Goal: Information Seeking & Learning: Learn about a topic

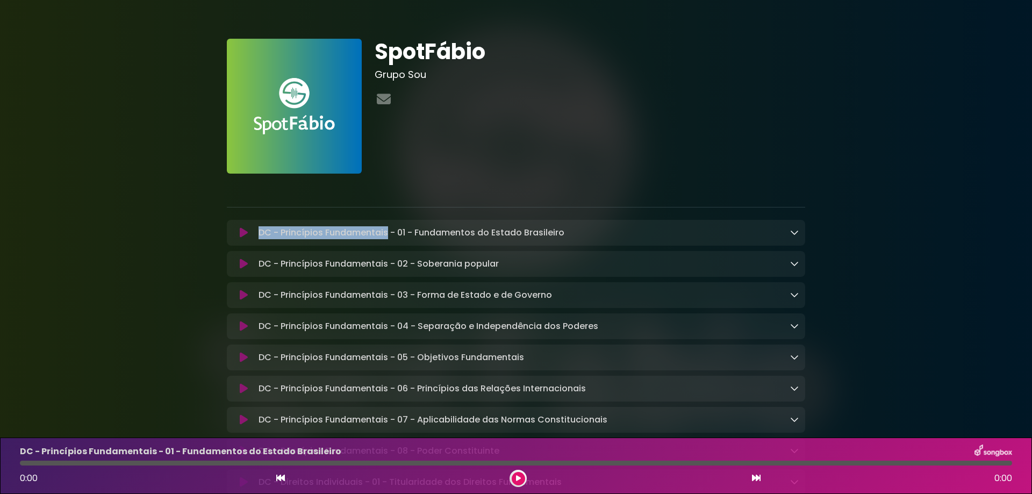
drag, startPoint x: 0, startPoint y: 0, endPoint x: 387, endPoint y: 233, distance: 451.9
click at [387, 233] on p "DC - Princípios Fundamentais - 01 - Fundamentos do Estado Brasileiro Loading Tr…" at bounding box center [412, 232] width 306 height 13
copy p "DC - Princípios Fundamentais"
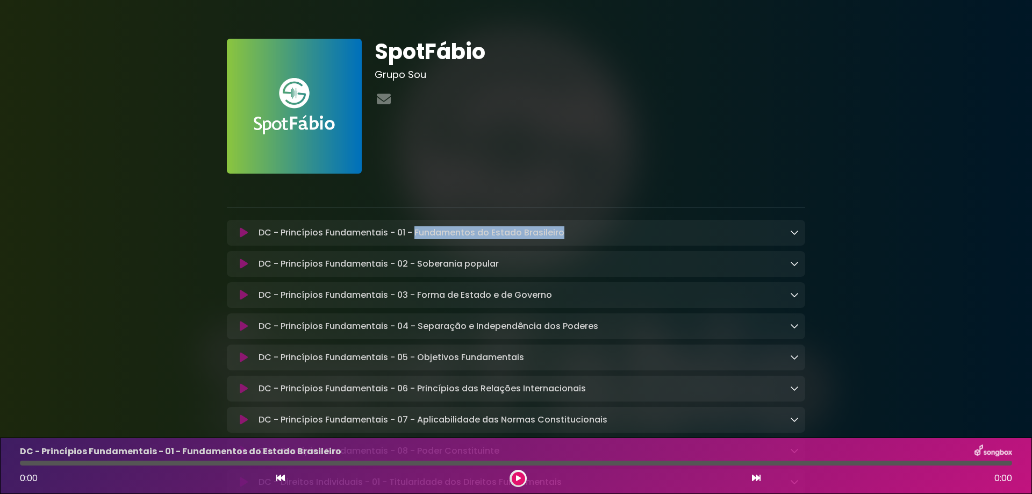
drag, startPoint x: 426, startPoint y: 231, endPoint x: 572, endPoint y: 231, distance: 145.7
click at [572, 231] on div "DC - Princípios Fundamentais - 01 - Fundamentos do Estado Brasileiro Loading Tr…" at bounding box center [526, 232] width 545 height 13
copy p "Fundamentos do Estado Brasileiro"
click at [610, 184] on p at bounding box center [516, 188] width 578 height 13
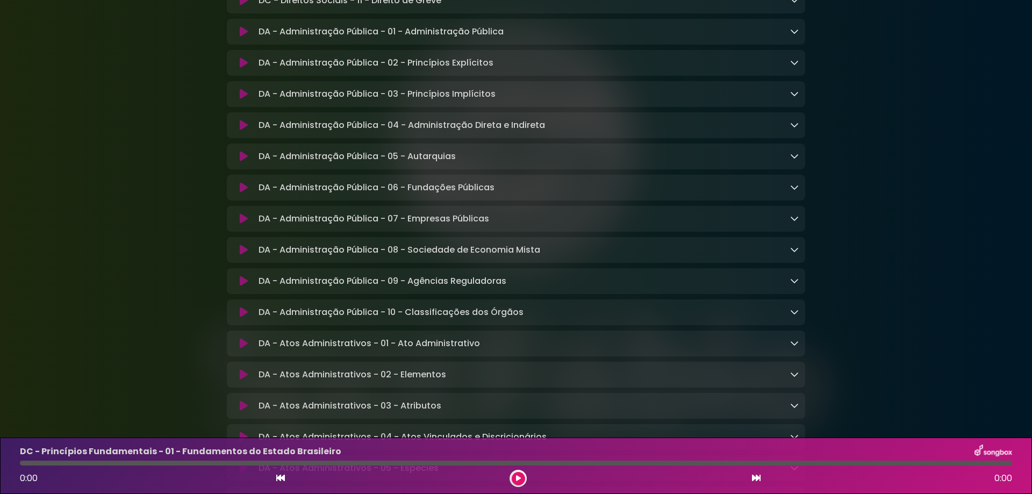
scroll to position [1649, 0]
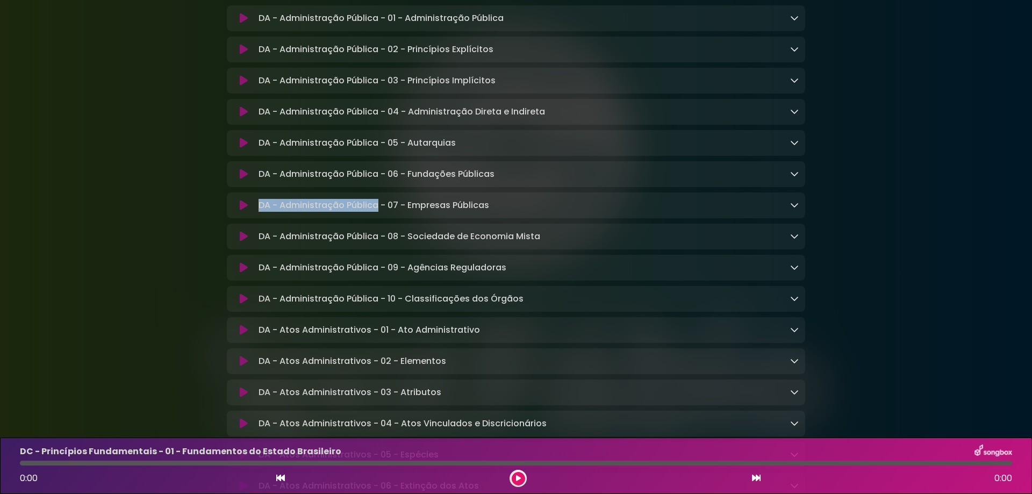
drag, startPoint x: 279, startPoint y: 234, endPoint x: 376, endPoint y: 236, distance: 97.3
click at [376, 212] on p "DA - Administração Pública - 07 - Empresas Públicas Loading Track..." at bounding box center [374, 205] width 231 height 13
copy p "DA - Administração Pública"
drag, startPoint x: 410, startPoint y: 232, endPoint x: 509, endPoint y: 235, distance: 99.5
click at [509, 212] on div "DA - Administração Pública - 07 - Empresas Públicas Loading Track..." at bounding box center [526, 205] width 545 height 13
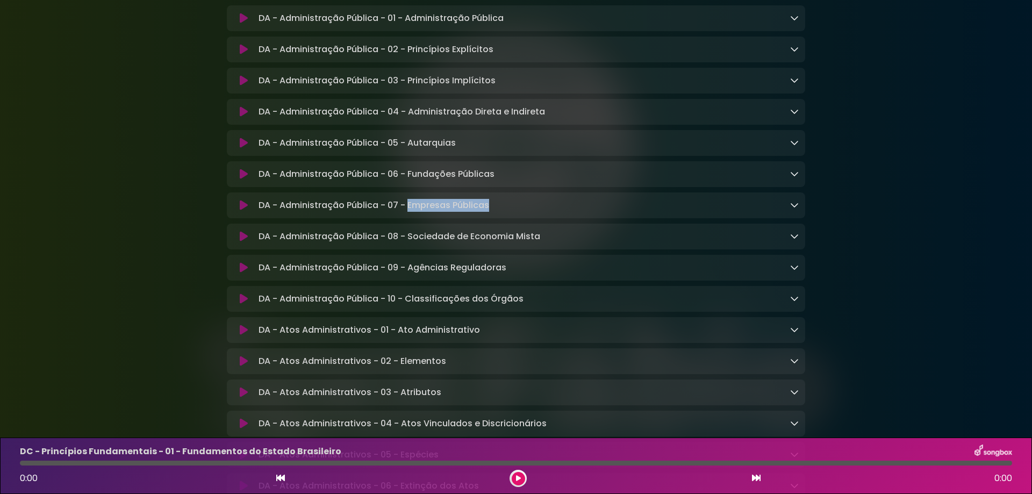
copy p "Empresas Públicas"
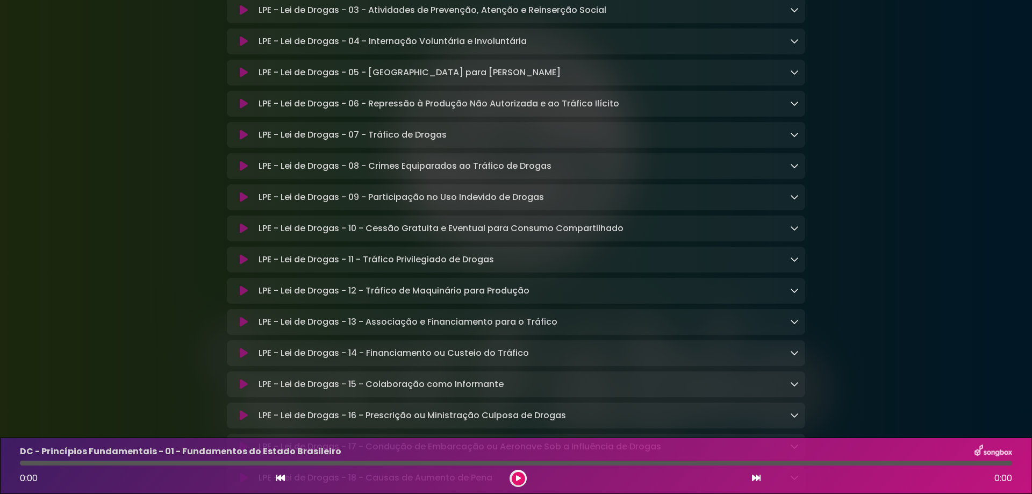
scroll to position [3225, 0]
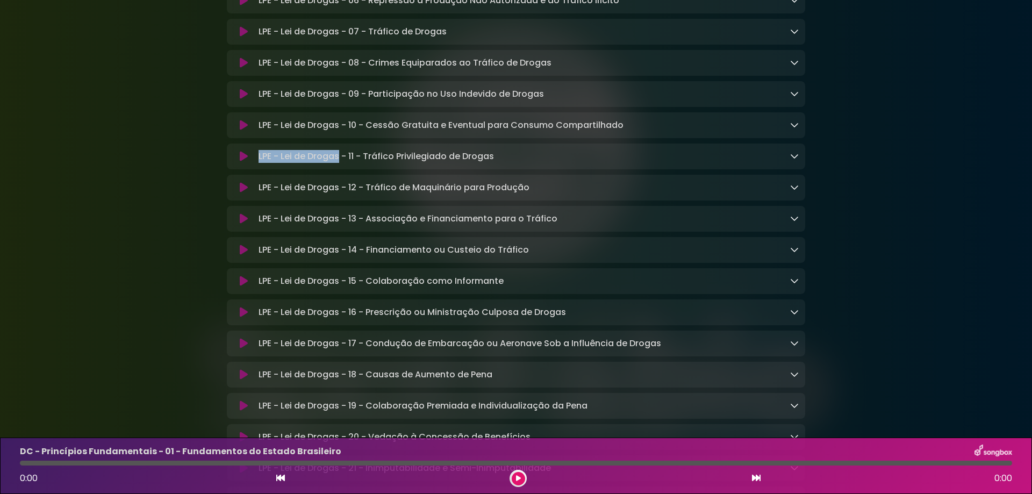
drag, startPoint x: 260, startPoint y: 208, endPoint x: 339, endPoint y: 210, distance: 79.1
click at [339, 163] on p "LPE - Lei de Drogas - 11 - Tráfico Privilegiado de Drogas Loading Track..." at bounding box center [376, 156] width 235 height 13
copy p "LPE - Lei de Drogas"
drag, startPoint x: 367, startPoint y: 210, endPoint x: 595, endPoint y: 214, distance: 228.0
click at [595, 163] on div "LPE - Lei de Drogas - 11 - Tráfico Privilegiado de Drogas Loading Track..." at bounding box center [526, 156] width 545 height 13
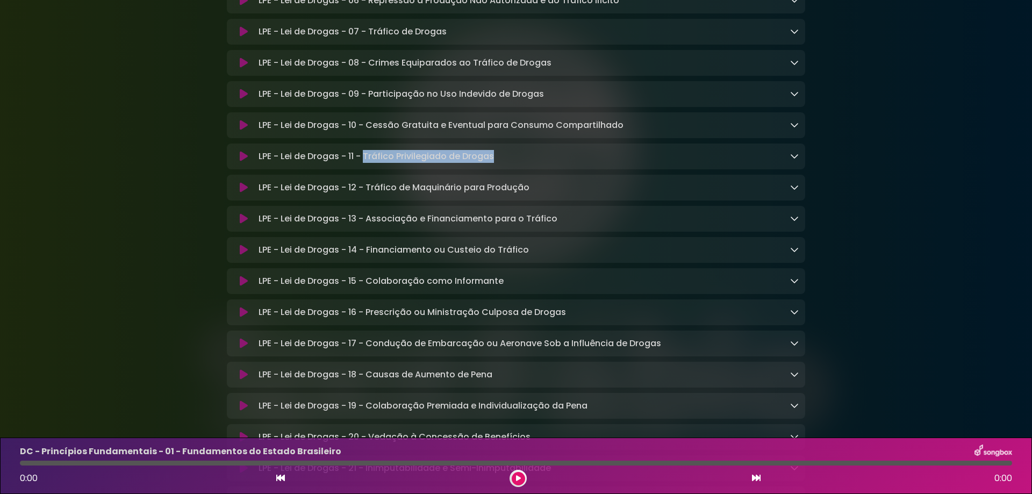
copy p "Tráfico Privilegiado de Drogas"
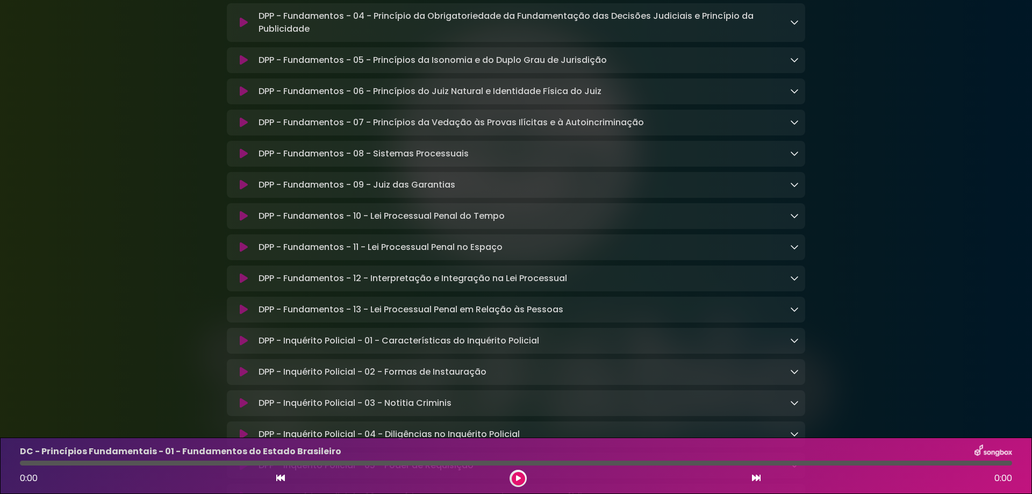
scroll to position [5017, 0]
drag, startPoint x: 259, startPoint y: 174, endPoint x: 344, endPoint y: 177, distance: 84.4
click at [344, 99] on p "DPP - Fundamentos - 06 - Princípios do Juiz Natural e Identidade Física do Juiz…" at bounding box center [430, 92] width 343 height 13
copy p "DPP - Fundamentos"
drag, startPoint x: 377, startPoint y: 237, endPoint x: 484, endPoint y: 245, distance: 107.3
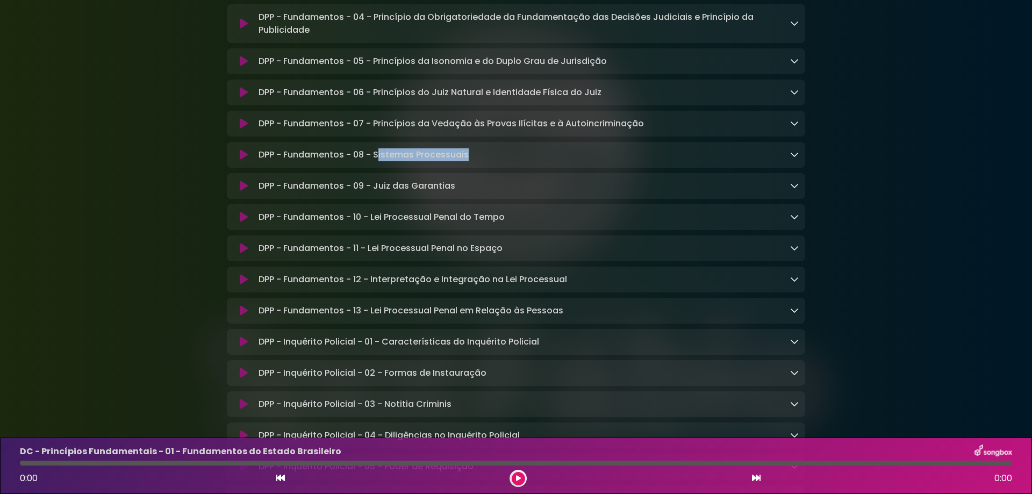
click at [484, 161] on div "DPP - Fundamentos - 08 - Sistemas Processuais Loading Track..." at bounding box center [526, 154] width 545 height 13
click at [405, 161] on p "DPP - Fundamentos - 08 - Sistemas Processuais Loading Track..." at bounding box center [364, 154] width 210 height 13
drag, startPoint x: 375, startPoint y: 235, endPoint x: 491, endPoint y: 239, distance: 116.7
click at [491, 161] on div "DPP - Fundamentos - 08 - Sistemas Processuais Loading Track..." at bounding box center [526, 154] width 545 height 13
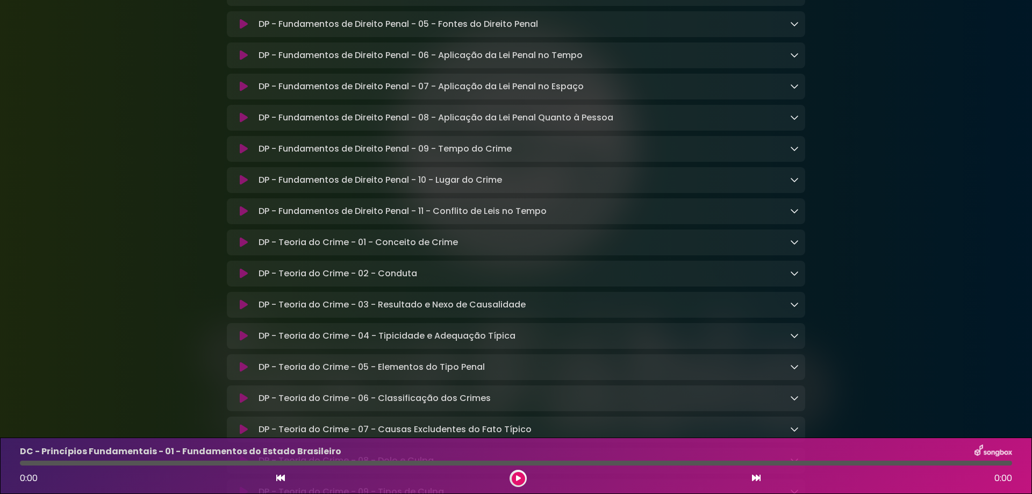
scroll to position [6737, 0]
drag, startPoint x: 259, startPoint y: 295, endPoint x: 407, endPoint y: 294, distance: 148.4
click at [407, 187] on p "DP - Fundamentos de Direito Penal - 10 - Lugar do Crime Loading Track..." at bounding box center [381, 180] width 244 height 13
drag, startPoint x: 260, startPoint y: 354, endPoint x: 348, endPoint y: 355, distance: 87.6
click at [348, 249] on p "DP - Teoria do Crime - 01 - Conceito de Crime Loading Track..." at bounding box center [358, 243] width 199 height 13
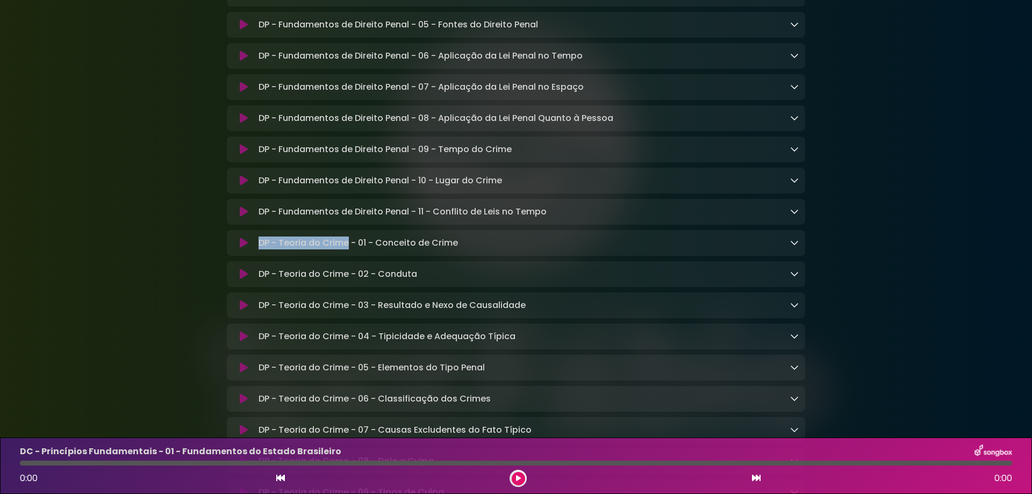
copy p "DP - Teoria do Crime"
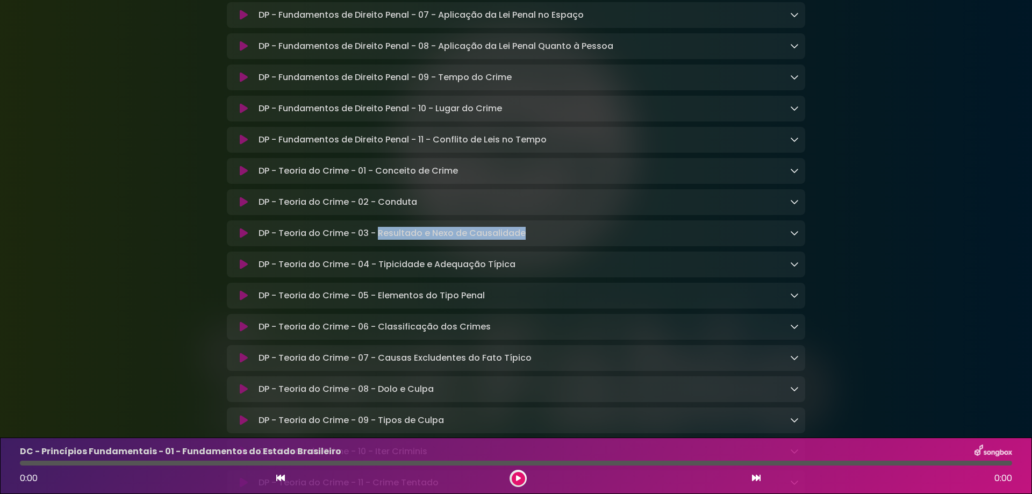
drag, startPoint x: 379, startPoint y: 350, endPoint x: 537, endPoint y: 353, distance: 157.5
click at [537, 240] on div "DP - Teoria do Crime - 03 - Resultado e Nexo de Causalidade Loading Track..." at bounding box center [526, 233] width 545 height 13
copy p "Resultado e Nexo de Causalidade"
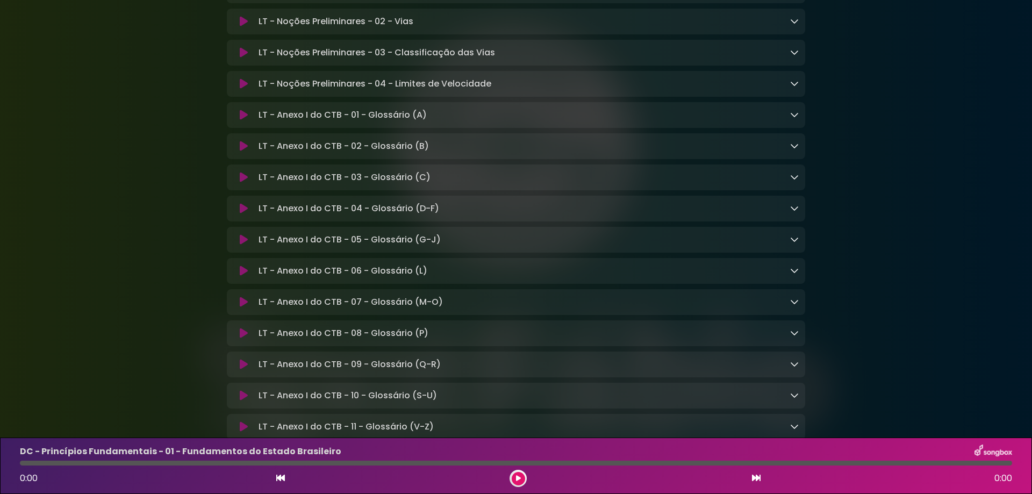
scroll to position [8492, 0]
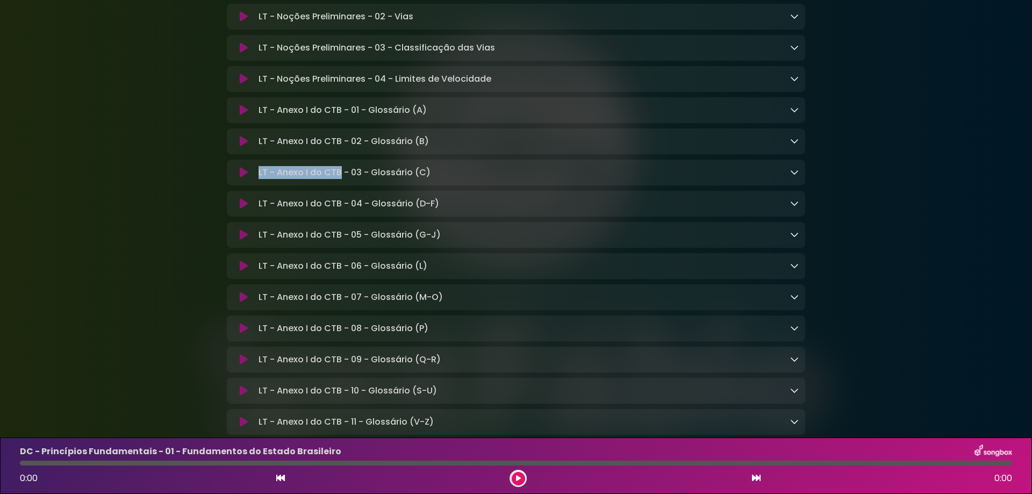
drag, startPoint x: 268, startPoint y: 318, endPoint x: 341, endPoint y: 322, distance: 73.8
click at [341, 179] on div "LT - Anexo I do CTB - 03 - Glossário (C) Loading Track..." at bounding box center [526, 172] width 545 height 13
copy p "LT - Anexo I do CTB"
drag, startPoint x: 259, startPoint y: 223, endPoint x: 364, endPoint y: 224, distance: 105.9
click at [364, 85] on p "LT - Noções Preliminares - 04 - Limites de Velocidade Loading Track..." at bounding box center [375, 79] width 233 height 13
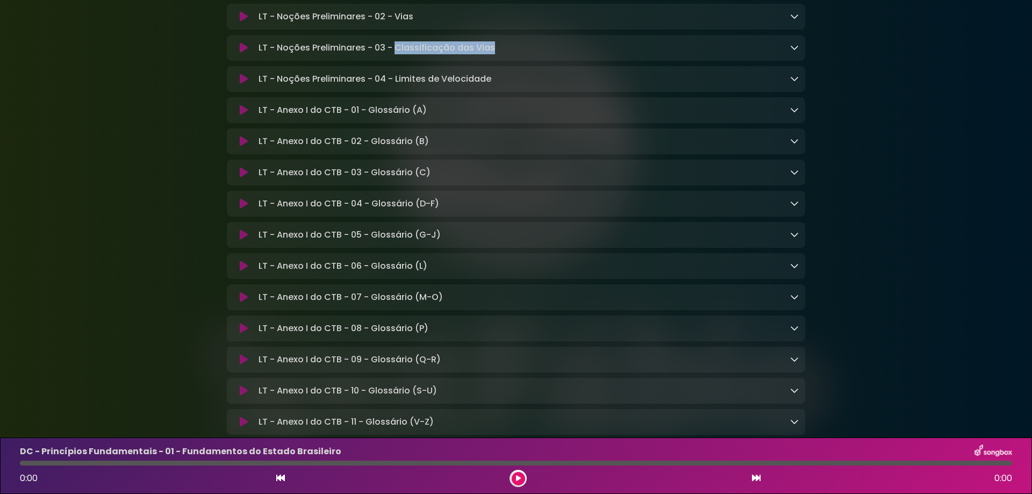
drag, startPoint x: 396, startPoint y: 191, endPoint x: 525, endPoint y: 204, distance: 129.6
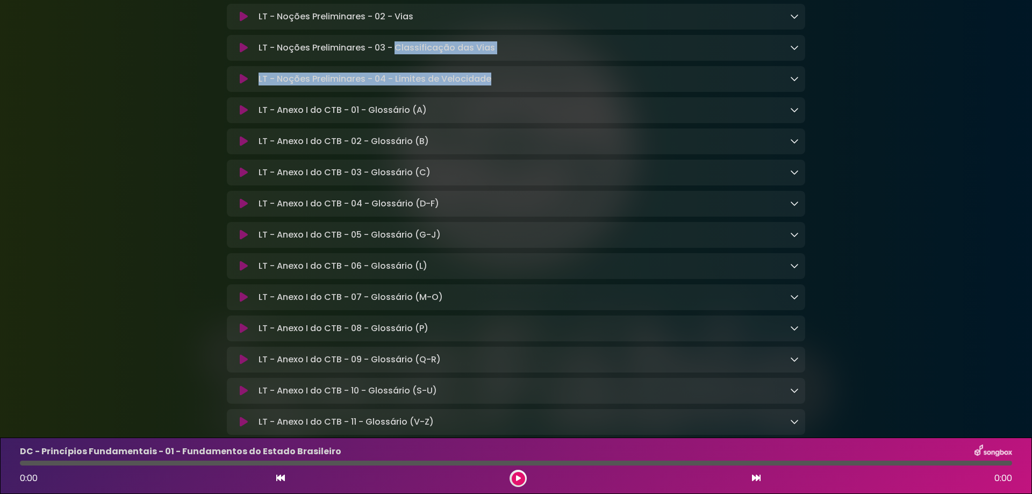
click at [400, 54] on p "LT - Noções Preliminares - 03 - Classificação das Vias Loading Track..." at bounding box center [377, 47] width 237 height 13
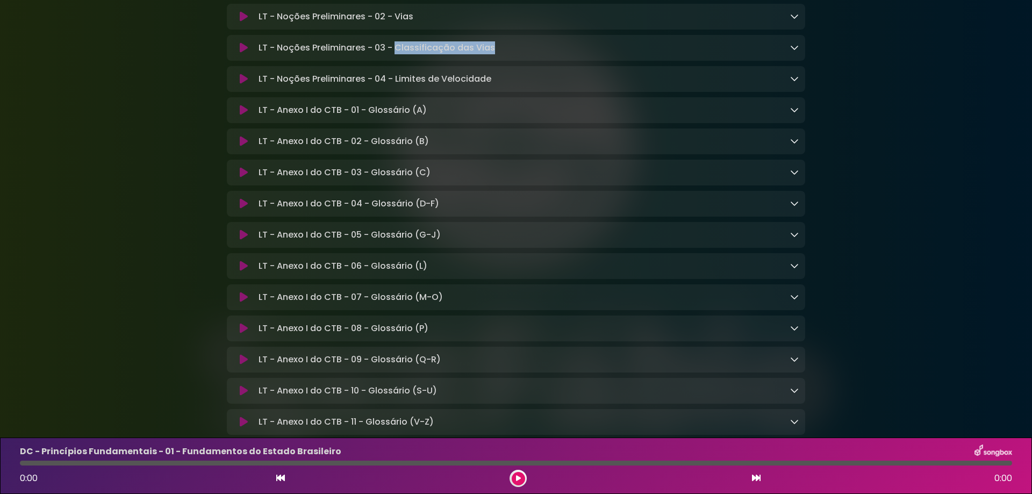
drag, startPoint x: 396, startPoint y: 189, endPoint x: 508, endPoint y: 188, distance: 111.8
click at [508, 54] on div "LT - Noções Preliminares - 03 - Classificação das Vias Loading Track..." at bounding box center [526, 47] width 545 height 13
